Goal: Complete application form: Complete application form

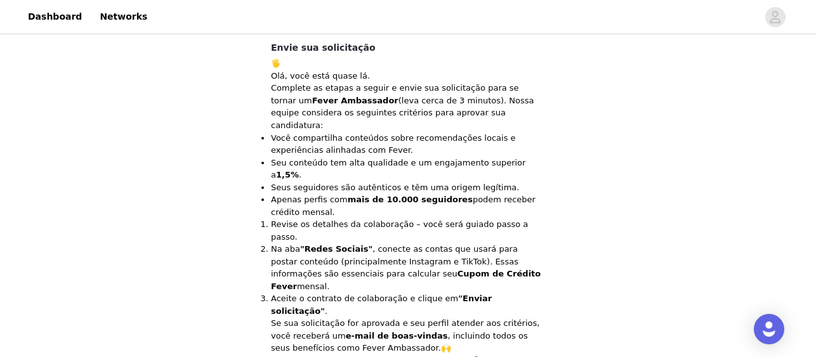
scroll to position [341, 0]
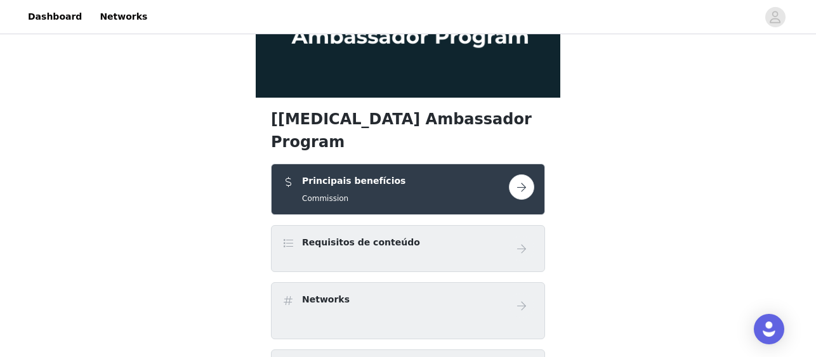
scroll to position [190, 0]
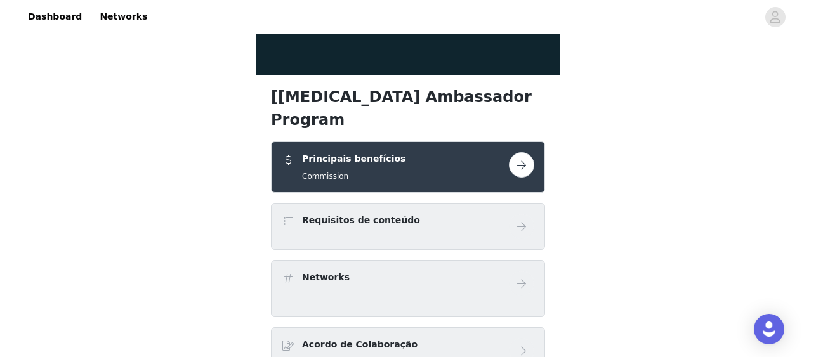
click at [519, 152] on button "button" at bounding box center [521, 164] width 25 height 25
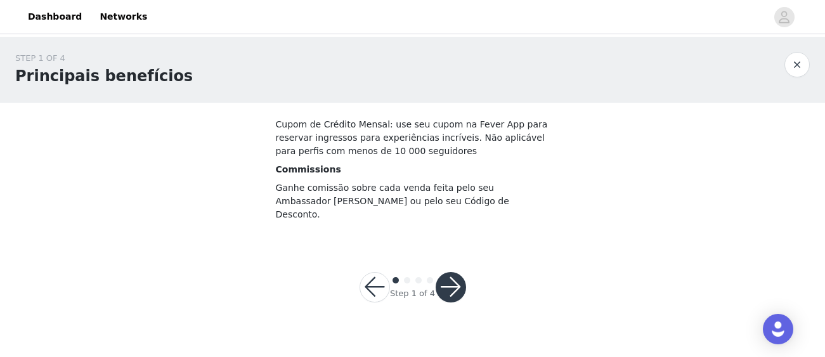
click at [454, 272] on button "button" at bounding box center [451, 287] width 30 height 30
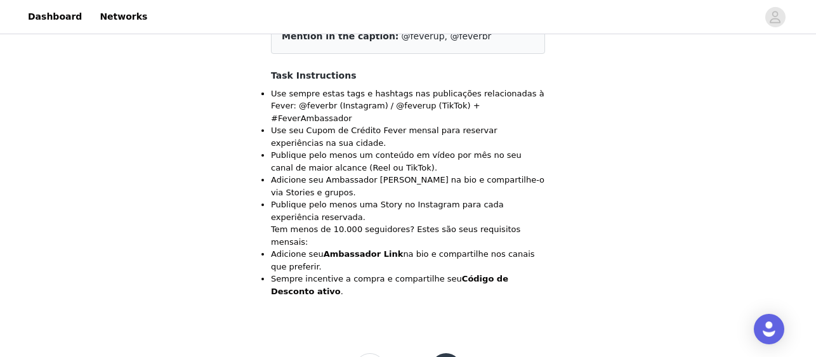
scroll to position [152, 0]
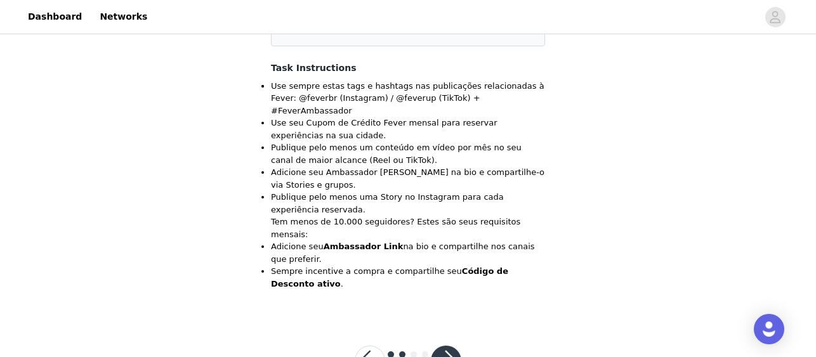
click at [446, 346] on button "button" at bounding box center [446, 361] width 30 height 30
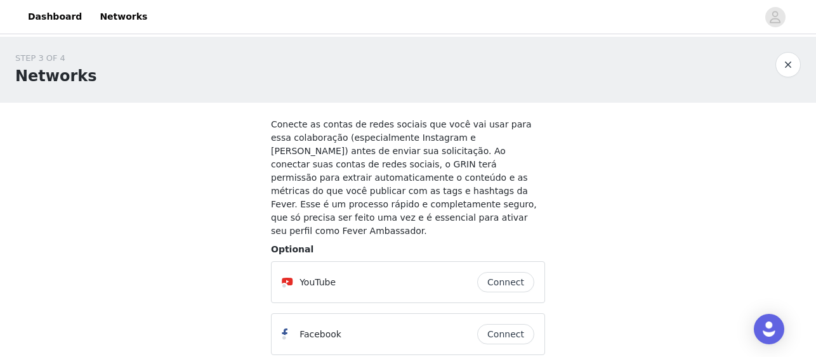
scroll to position [63, 0]
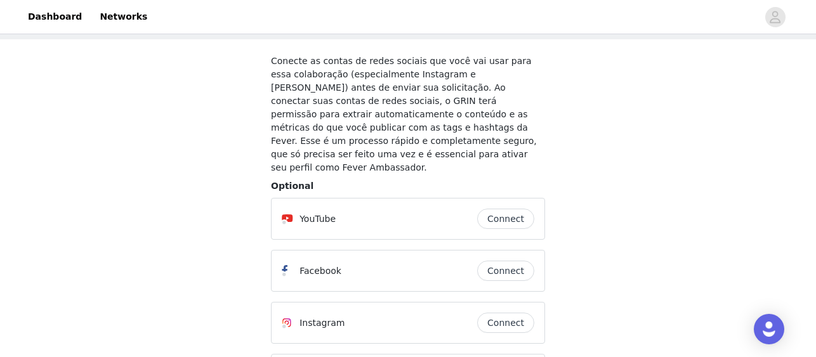
click at [510, 209] on button "Connect" at bounding box center [505, 219] width 57 height 20
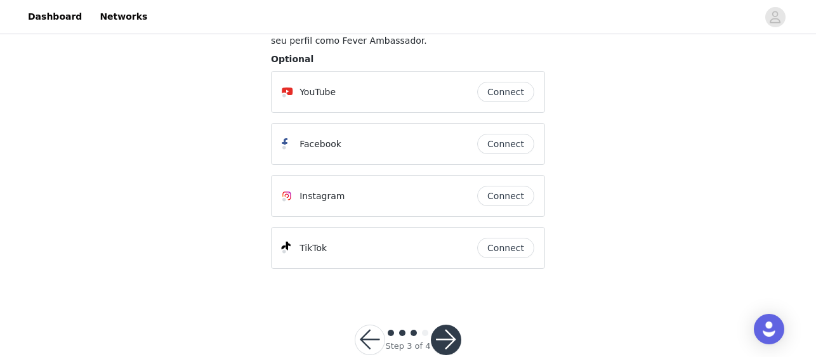
scroll to position [127, 0]
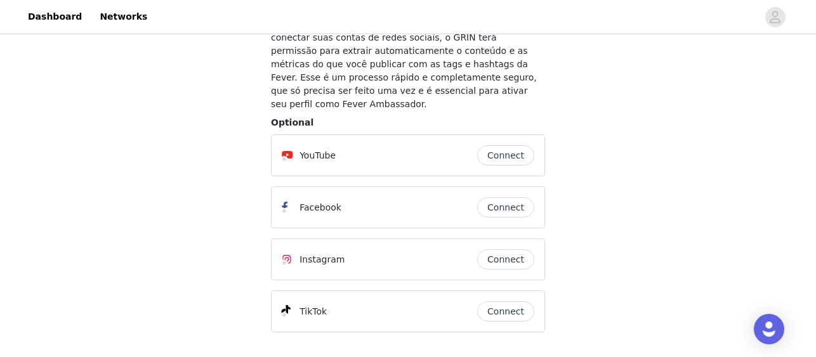
click at [514, 197] on button "Connect" at bounding box center [505, 207] width 57 height 20
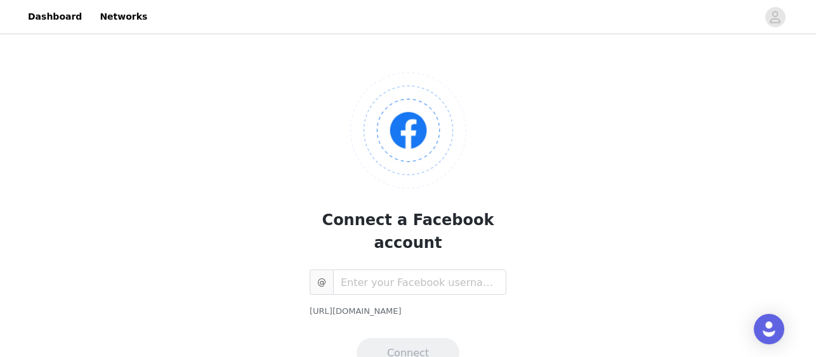
scroll to position [53, 0]
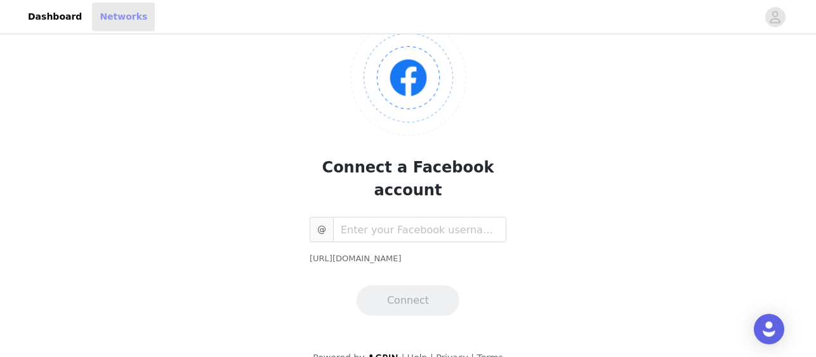
click at [112, 18] on link "Networks" at bounding box center [123, 17] width 63 height 29
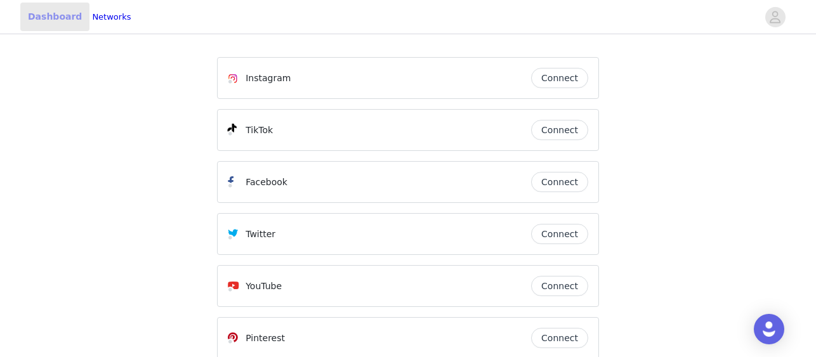
click at [48, 12] on link "Dashboard" at bounding box center [54, 17] width 69 height 29
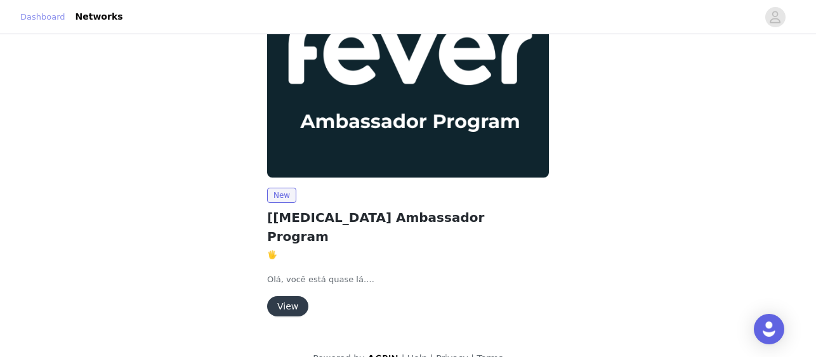
scroll to position [90, 0]
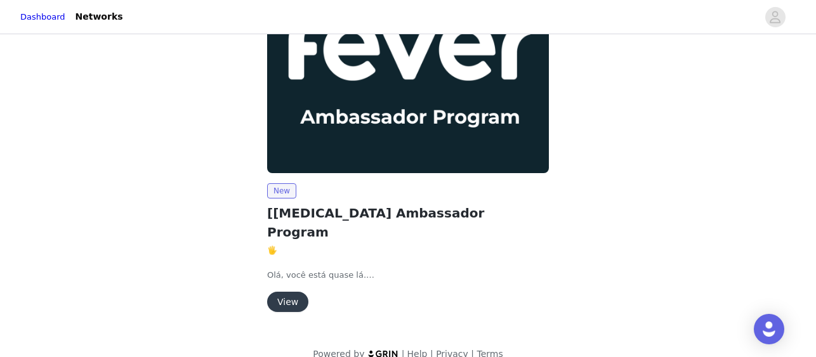
click at [287, 292] on button "View" at bounding box center [287, 302] width 41 height 20
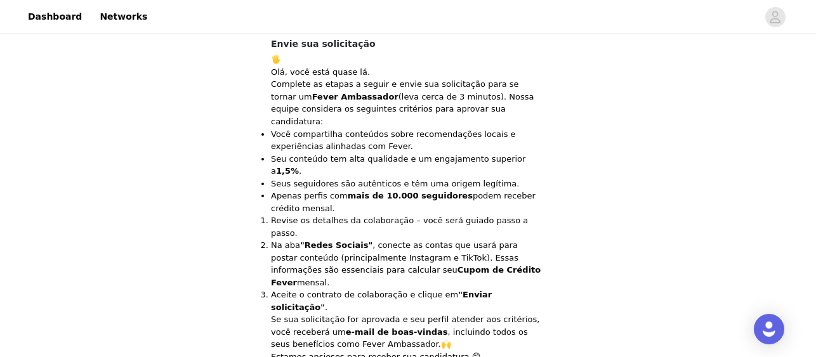
scroll to position [341, 0]
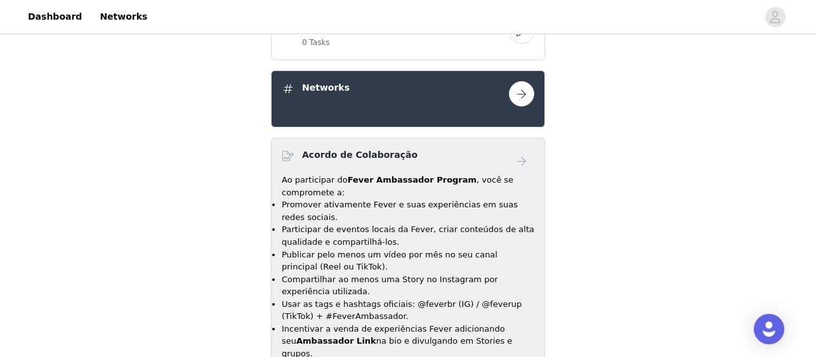
scroll to position [375, 0]
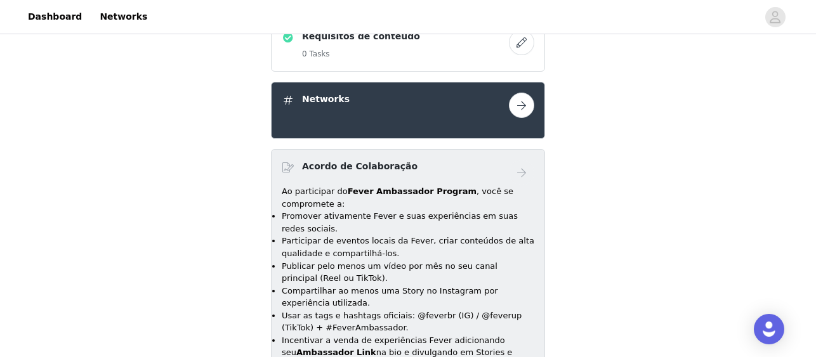
click at [521, 93] on button "button" at bounding box center [521, 105] width 25 height 25
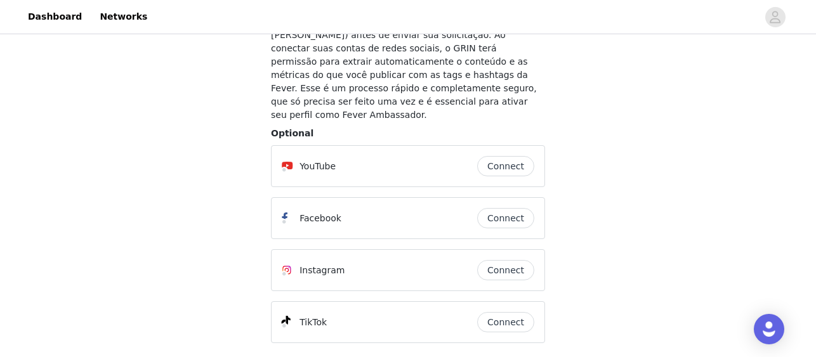
scroll to position [190, 0]
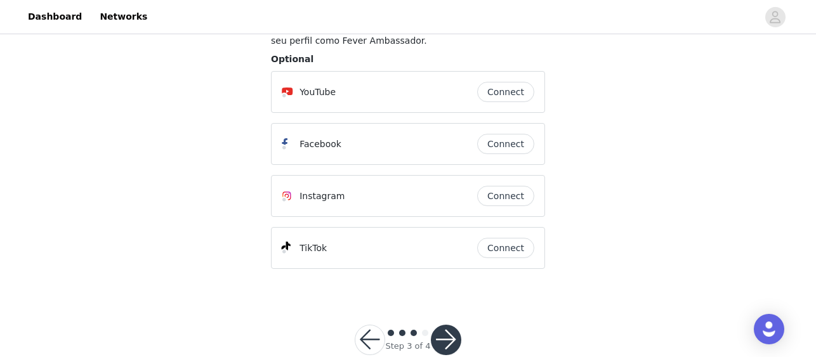
click at [507, 186] on button "Connect" at bounding box center [505, 196] width 57 height 20
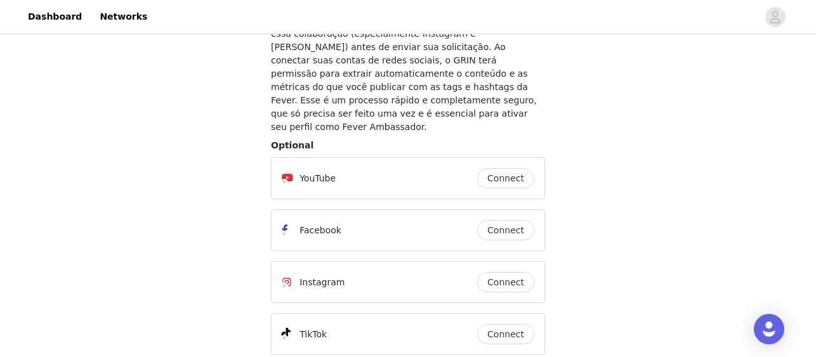
scroll to position [127, 0]
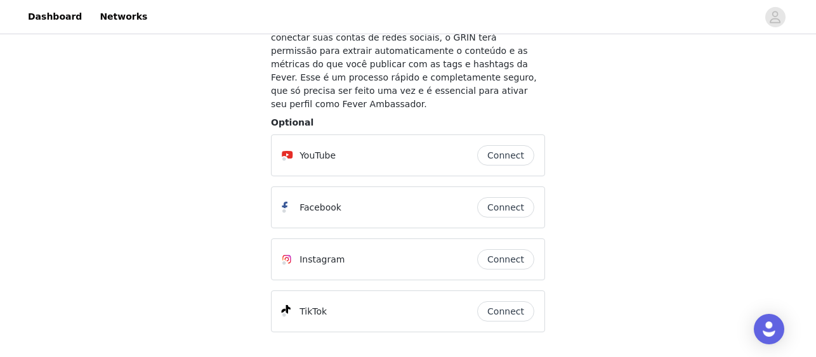
click at [503, 145] on button "Connect" at bounding box center [505, 155] width 57 height 20
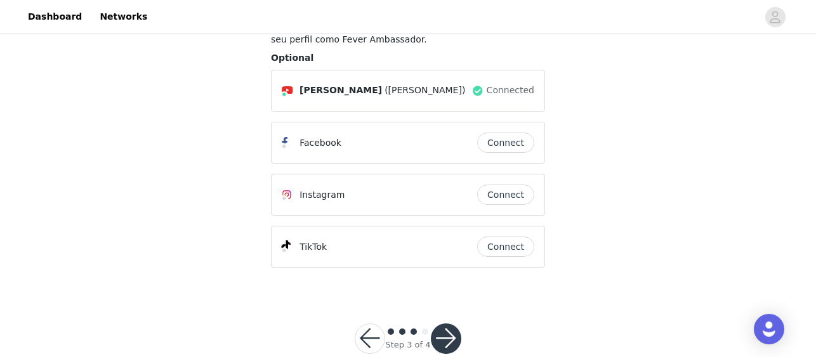
scroll to position [192, 0]
click at [456, 323] on button "button" at bounding box center [446, 338] width 30 height 30
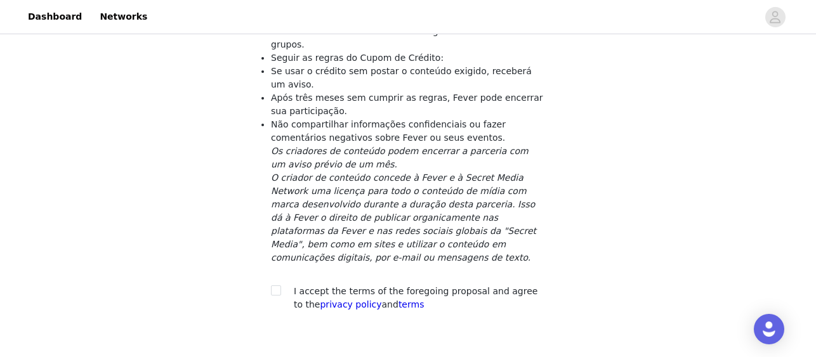
scroll to position [317, 0]
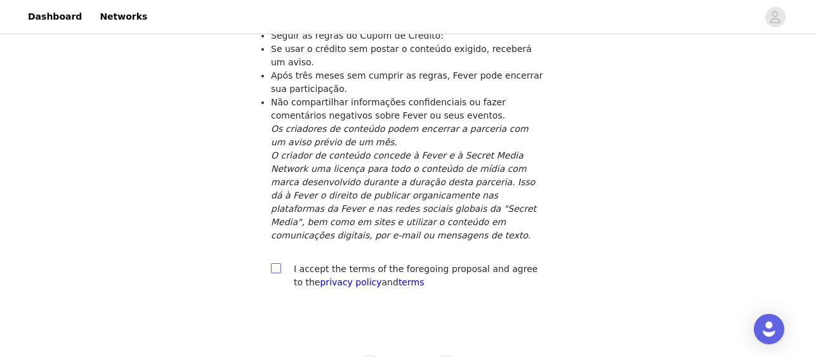
click at [274, 263] on input "checkbox" at bounding box center [275, 267] width 9 height 9
checkbox input "true"
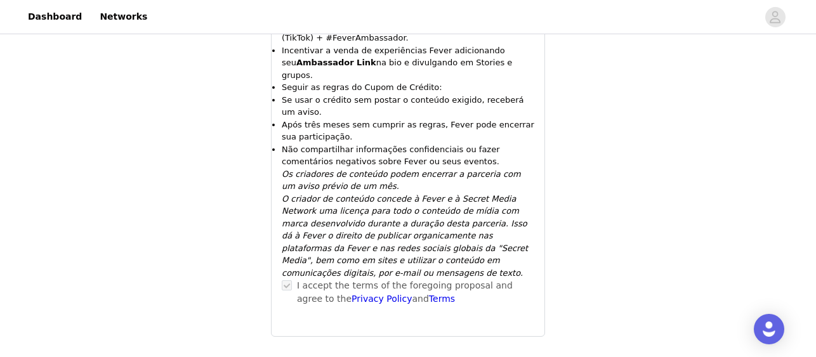
scroll to position [725, 0]
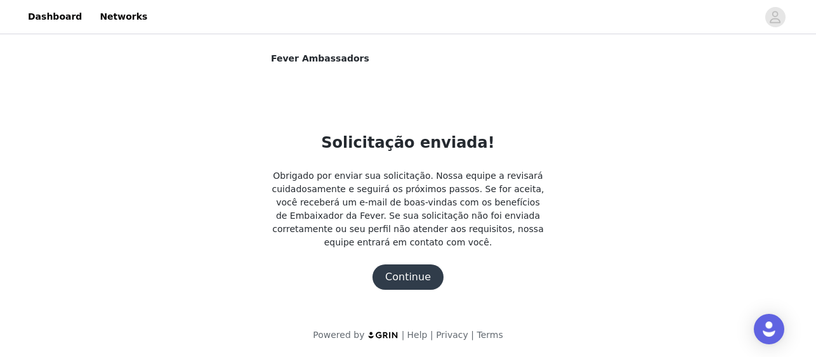
scroll to position [0, 0]
click at [422, 269] on button "Continue" at bounding box center [412, 276] width 71 height 25
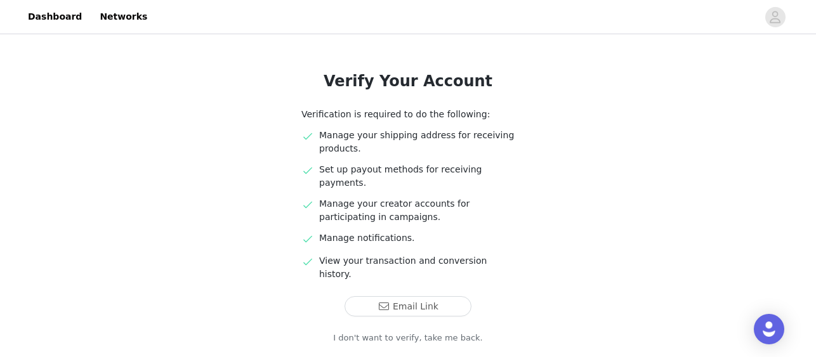
scroll to position [112, 0]
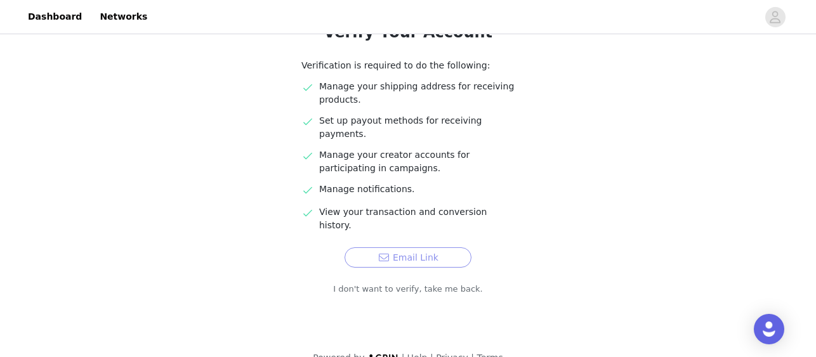
click at [416, 247] on button "Email Link" at bounding box center [407, 257] width 127 height 20
